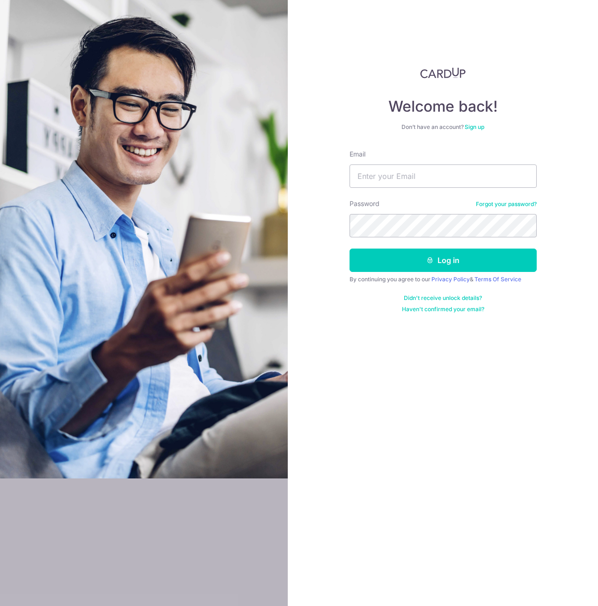
type input "[EMAIL_ADDRESS][DOMAIN_NAME]"
click at [349, 249] on button "Log in" at bounding box center [442, 260] width 187 height 23
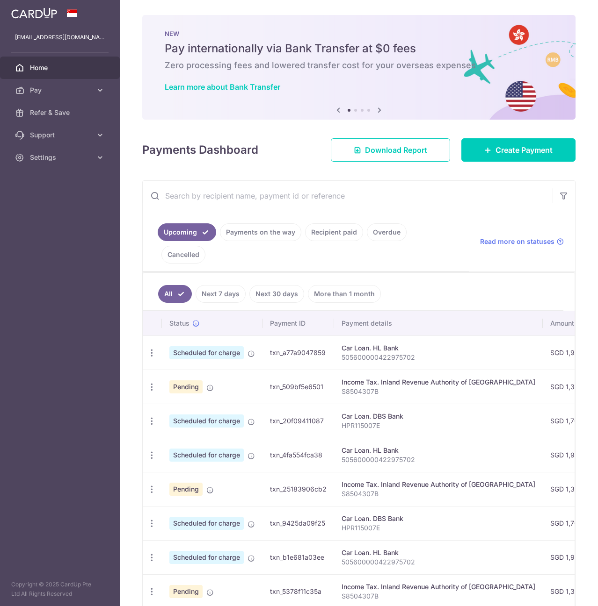
click at [243, 233] on link "Payments on the way" at bounding box center [260, 233] width 81 height 18
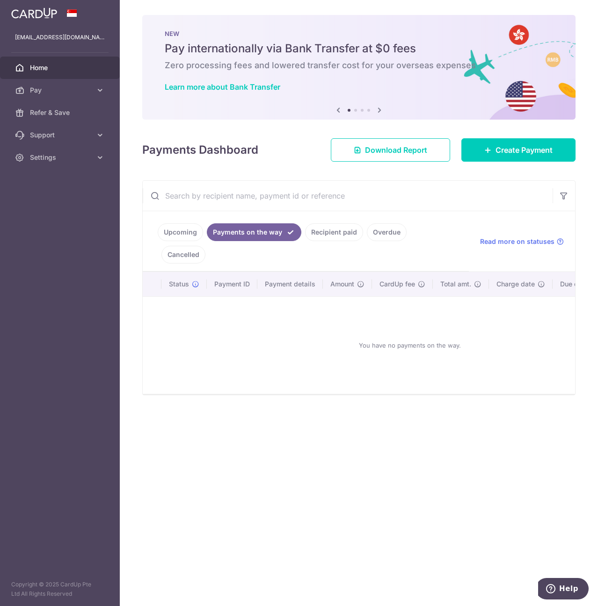
click at [196, 230] on link "Upcoming" at bounding box center [180, 233] width 45 height 18
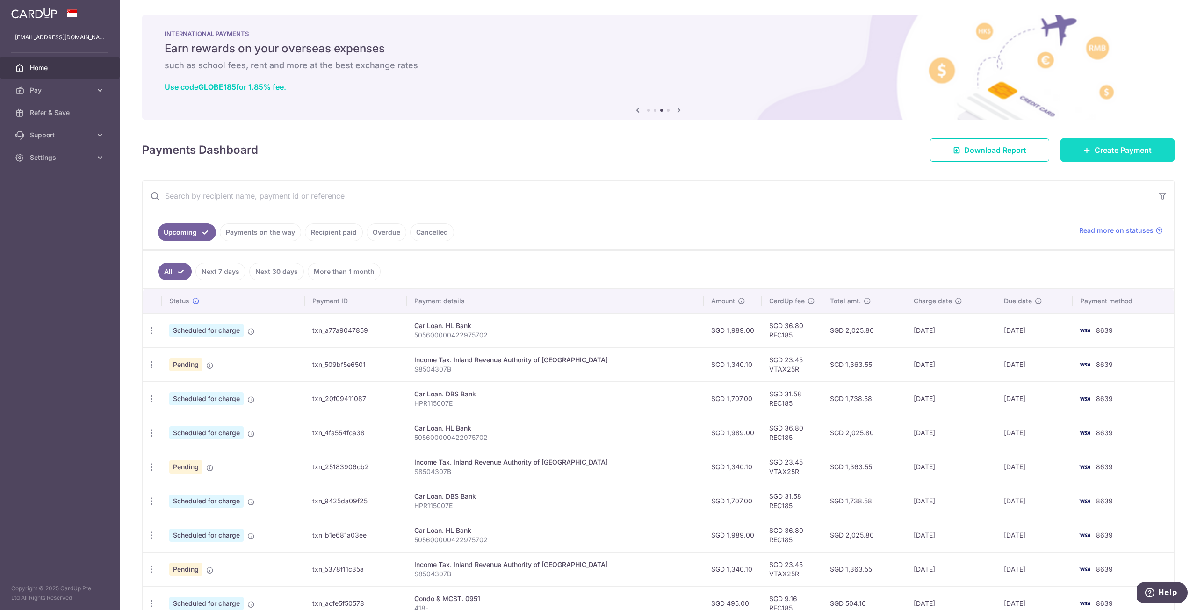
click at [597, 150] on span "Create Payment" at bounding box center [1123, 149] width 57 height 11
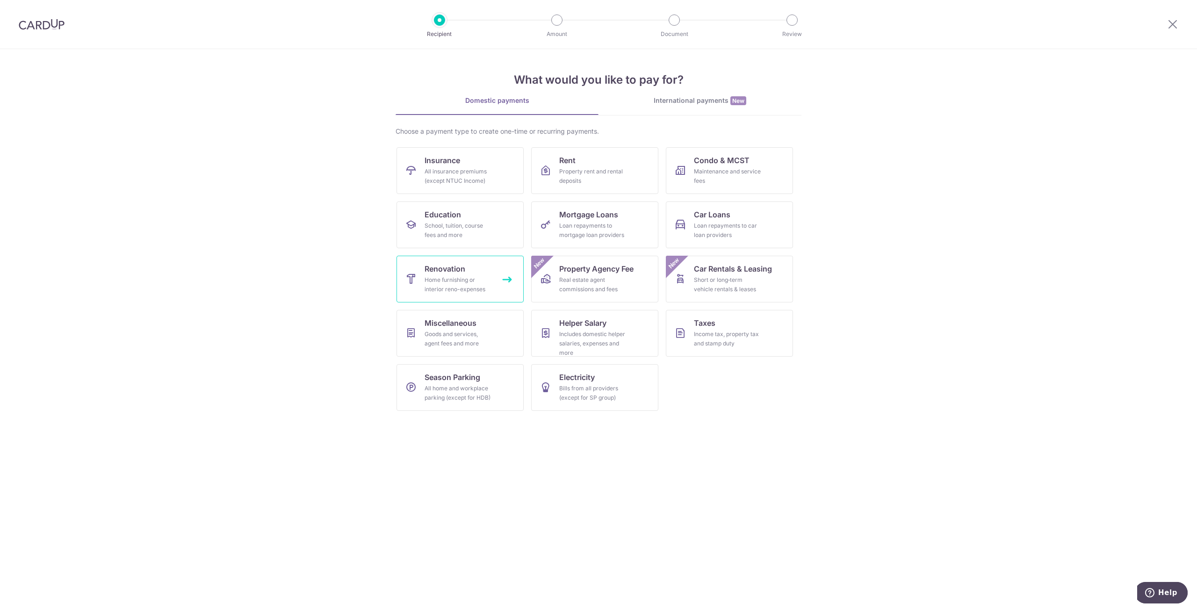
click at [454, 276] on div "Home furnishing or interior reno-expenses" at bounding box center [458, 284] width 67 height 19
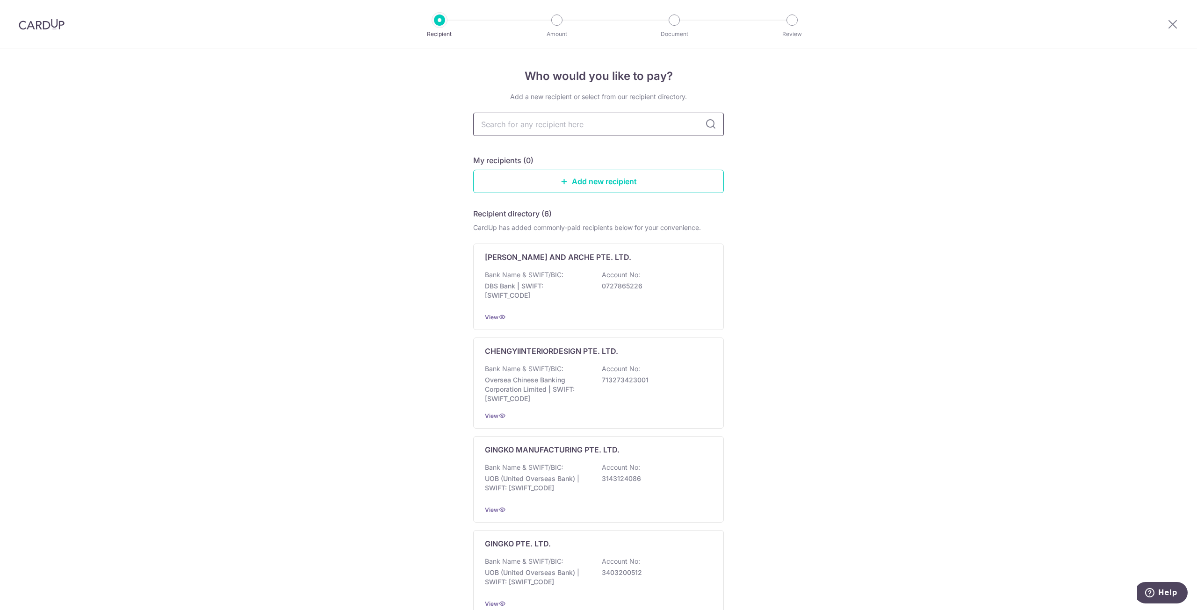
click at [544, 123] on input "text" at bounding box center [598, 124] width 251 height 23
type input "bri"
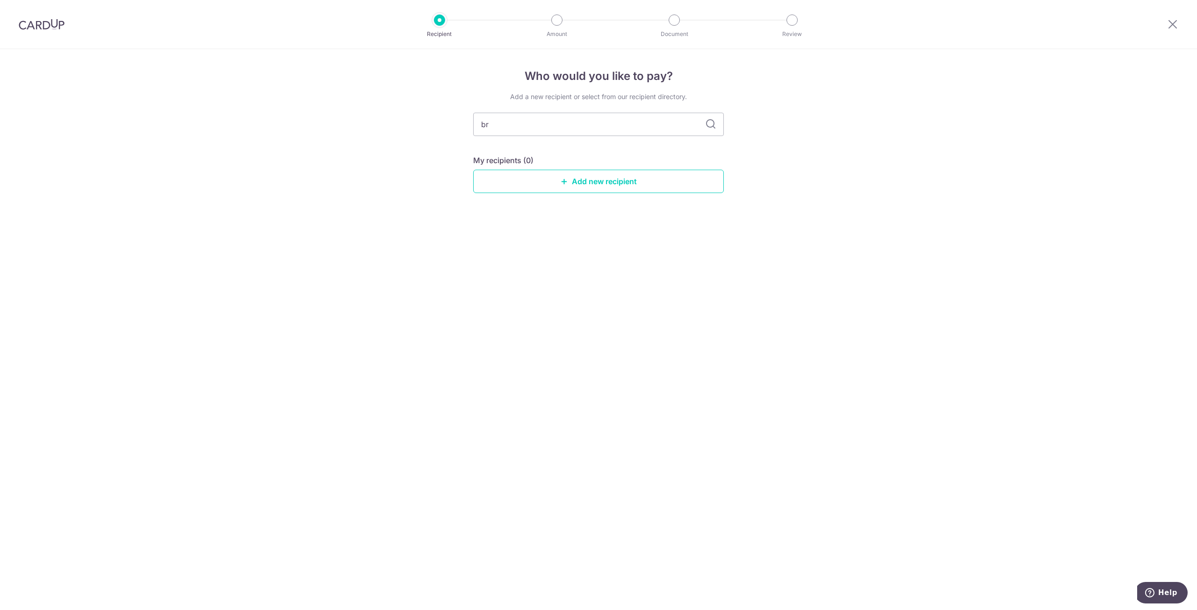
type input "b"
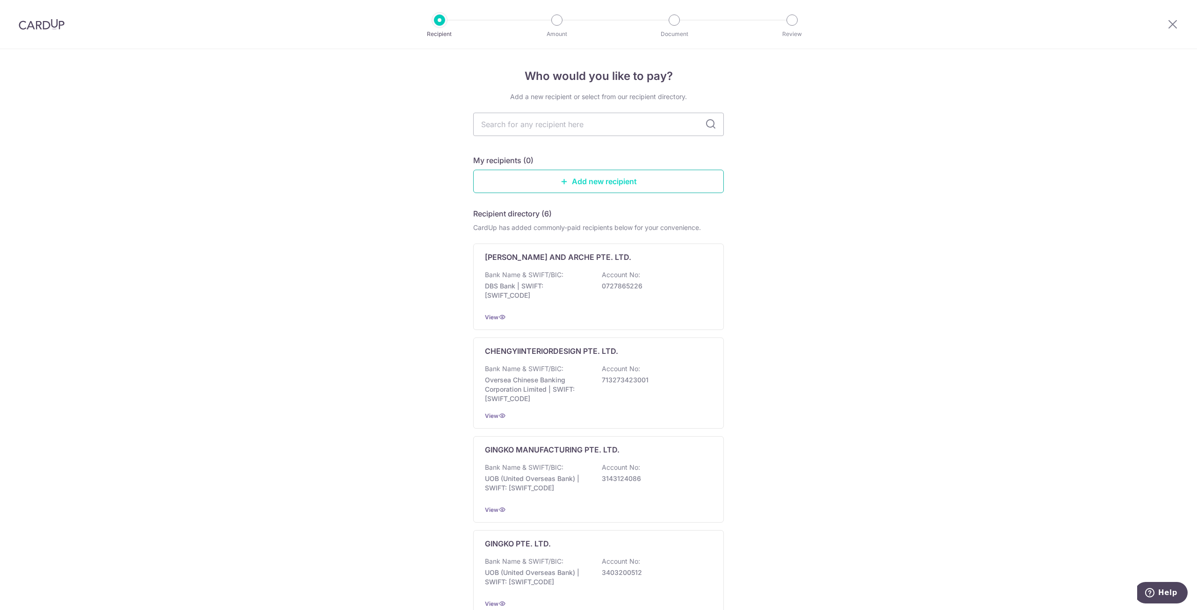
click at [539, 181] on link "Add new recipient" at bounding box center [598, 181] width 251 height 23
